Goal: Find specific page/section: Find specific page/section

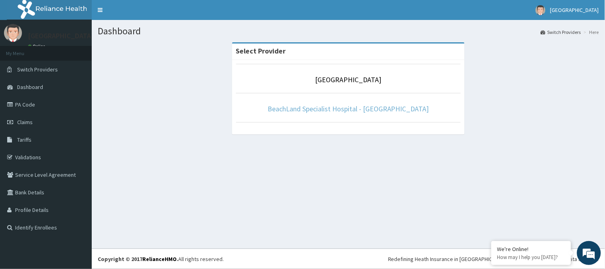
click at [343, 109] on link "BeachLand Specialist Hospital - [GEOGRAPHIC_DATA]" at bounding box center [349, 108] width 162 height 9
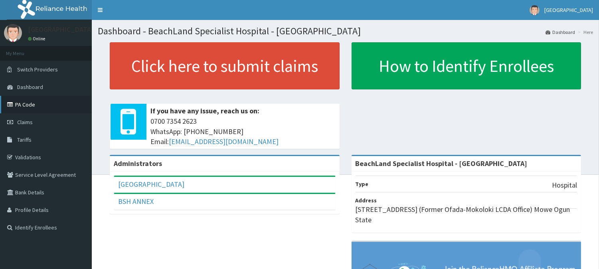
click at [33, 106] on link "PA Code" at bounding box center [46, 105] width 92 height 18
